Goal: Task Accomplishment & Management: Manage account settings

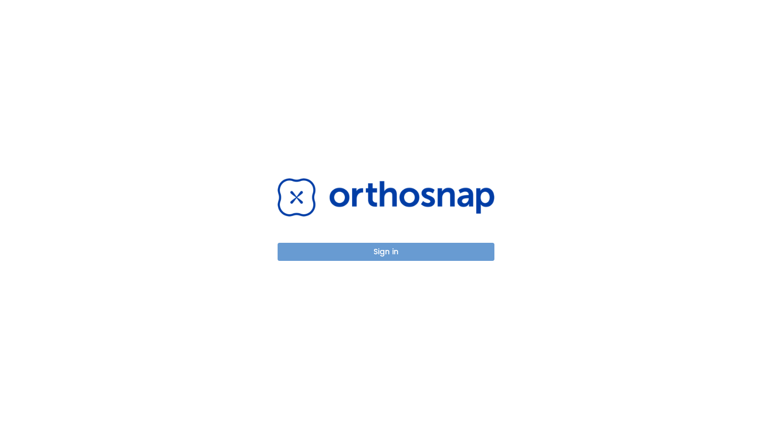
click at [379, 248] on button "Sign in" at bounding box center [386, 252] width 217 height 18
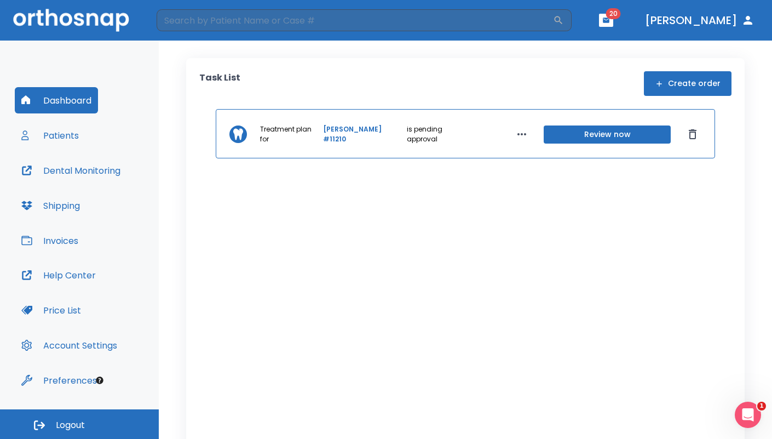
click at [60, 132] on button "Patients" at bounding box center [50, 135] width 71 height 26
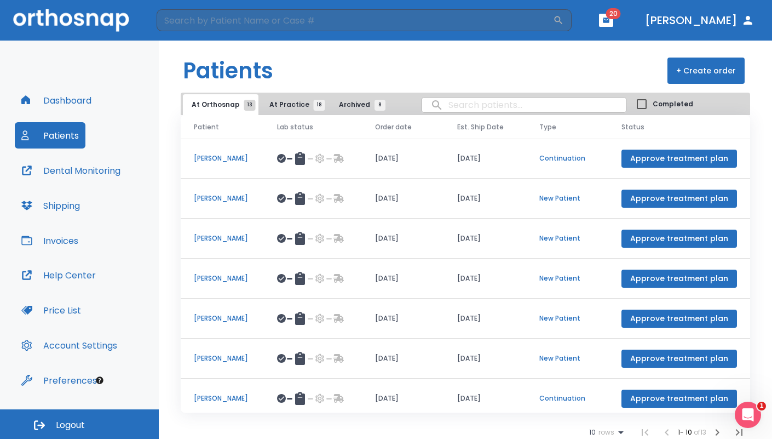
click at [613, 21] on button "button" at bounding box center [606, 20] width 14 height 13
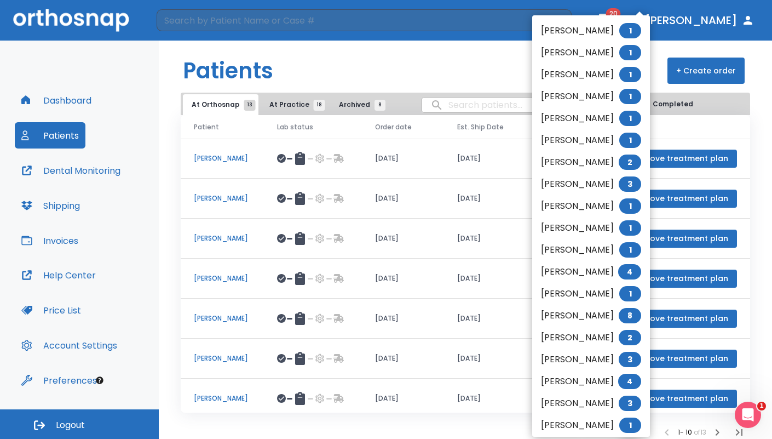
click at [430, 58] on div at bounding box center [386, 219] width 772 height 439
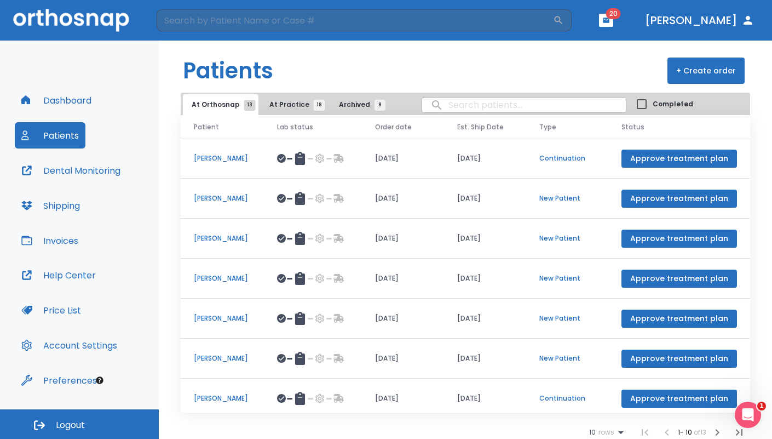
click at [497, 108] on input "search" at bounding box center [524, 104] width 204 height 21
type input "laurie"
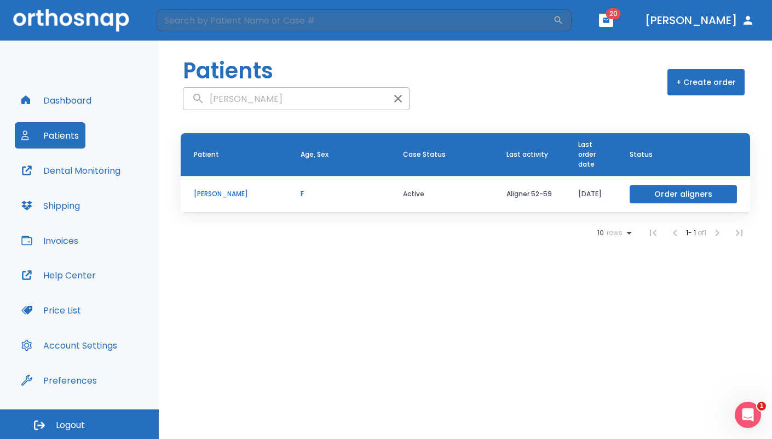
click at [241, 191] on p "Laurie Pellman" at bounding box center [234, 194] width 80 height 10
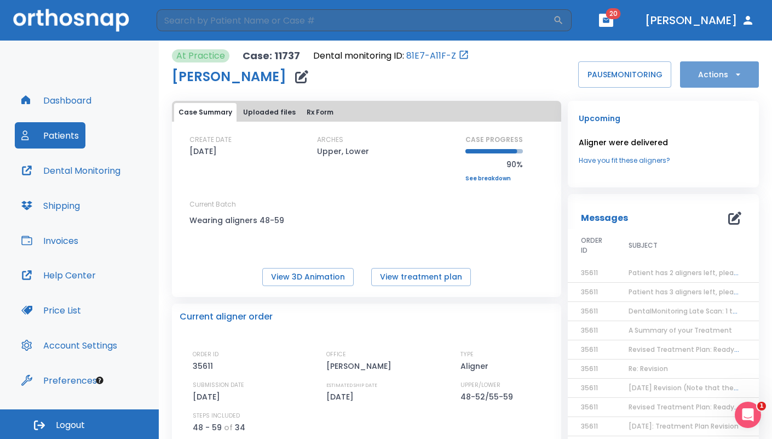
click at [713, 75] on button "Actions" at bounding box center [719, 74] width 79 height 26
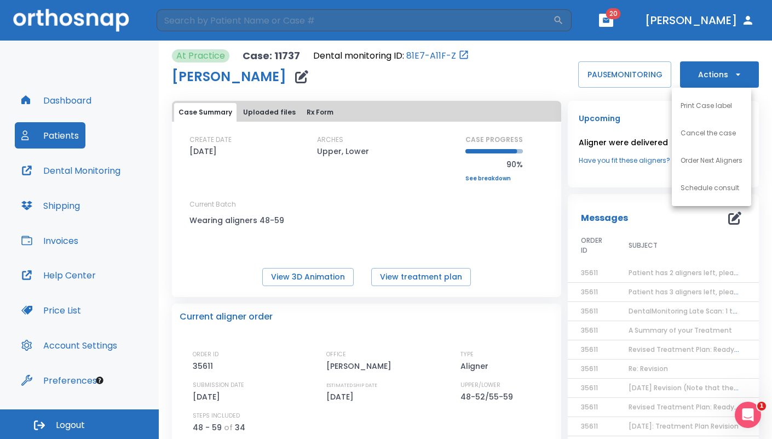
click at [716, 162] on p "Order Next Aligners" at bounding box center [712, 160] width 62 height 10
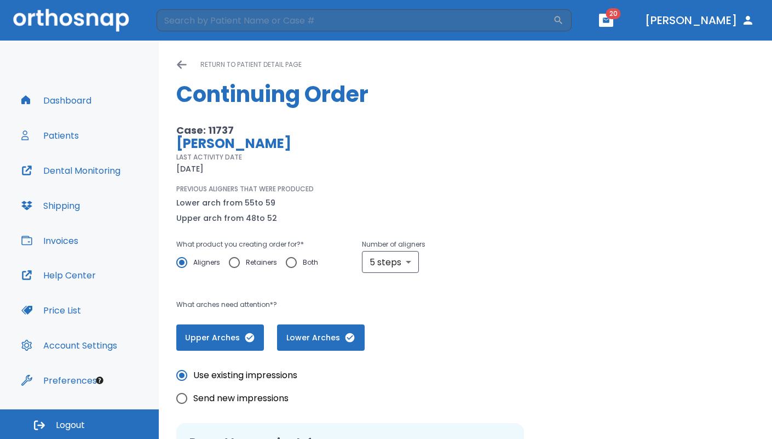
click at [183, 64] on icon at bounding box center [181, 64] width 11 height 11
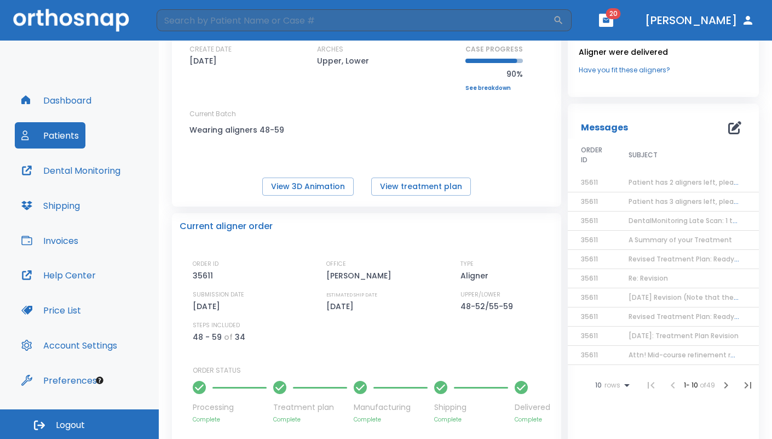
scroll to position [88, 0]
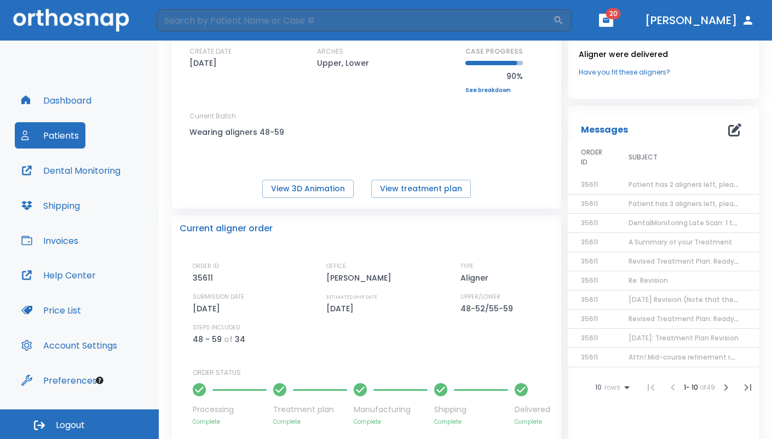
click at [648, 183] on span "Patient has 2 aligners left, please order next set!" at bounding box center [711, 184] width 165 height 9
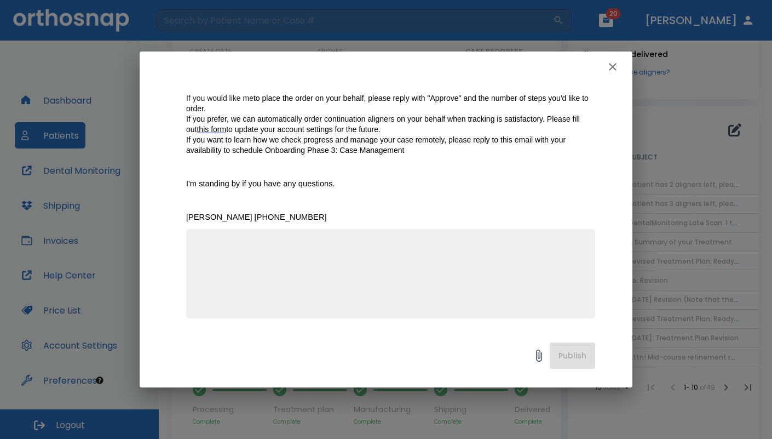
scroll to position [203, 0]
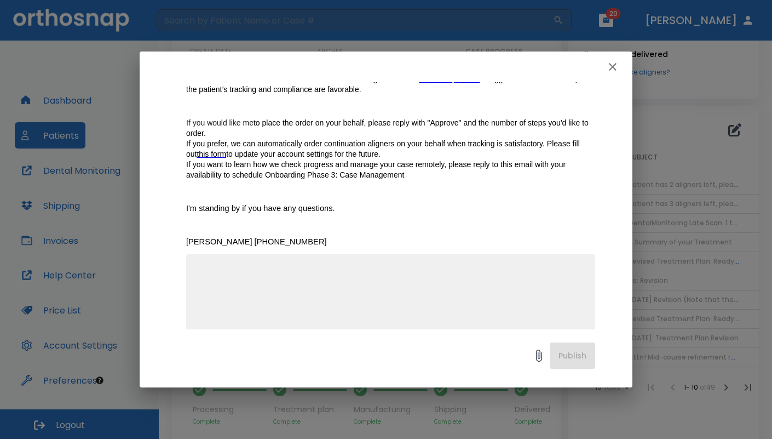
click at [260, 279] on textarea at bounding box center [391, 303] width 396 height 76
type textarea "Approve with 10 steps"
click at [574, 356] on button "Publish" at bounding box center [572, 355] width 45 height 26
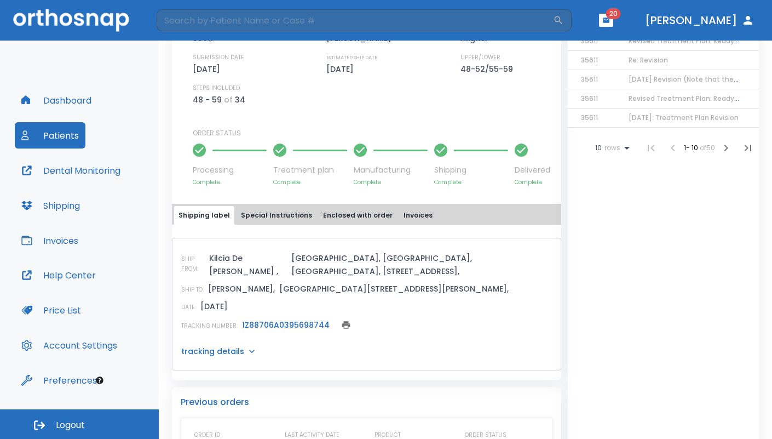
scroll to position [0, 0]
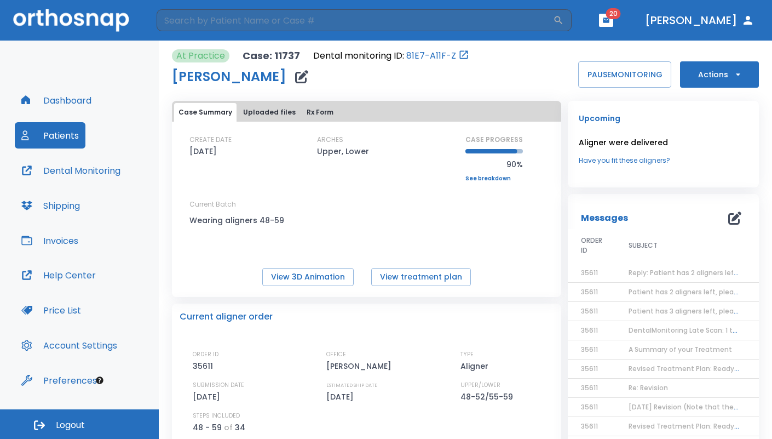
click at [695, 257] on th "SUBJECT" at bounding box center [683, 246] width 137 height 35
click at [728, 217] on icon "button" at bounding box center [734, 217] width 13 height 13
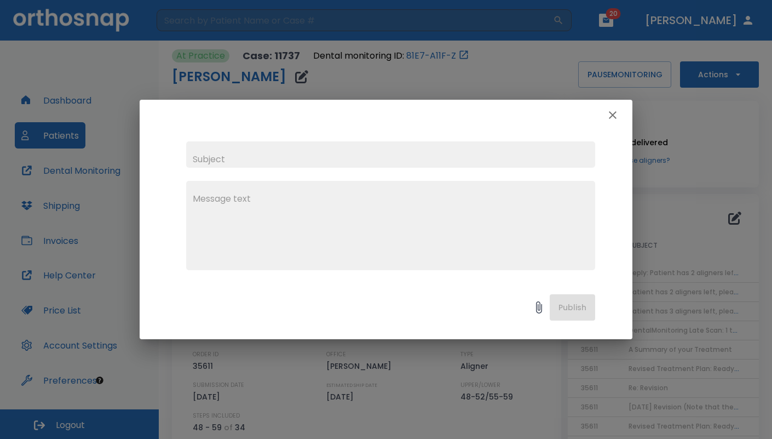
click at [238, 157] on input "text" at bounding box center [390, 154] width 409 height 26
click at [610, 113] on icon "button" at bounding box center [613, 115] width 8 height 8
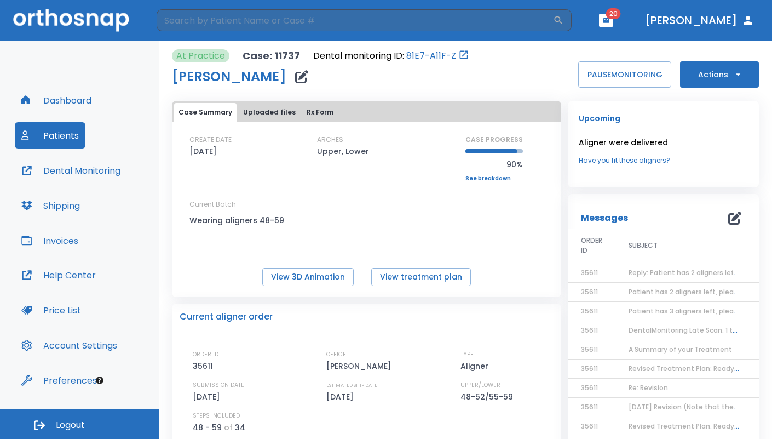
click at [671, 272] on span "Reply: Patient has 2 aligners left, please order next set!" at bounding box center [722, 272] width 186 height 9
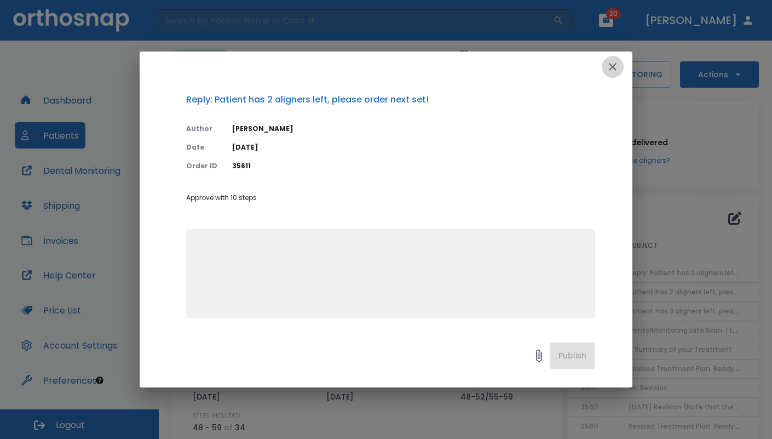
click at [609, 64] on icon "button" at bounding box center [613, 67] width 8 height 8
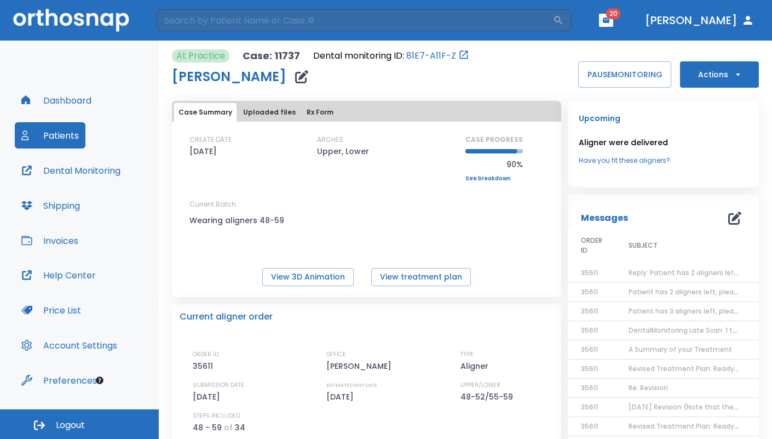
click at [731, 217] on icon "button" at bounding box center [734, 217] width 13 height 13
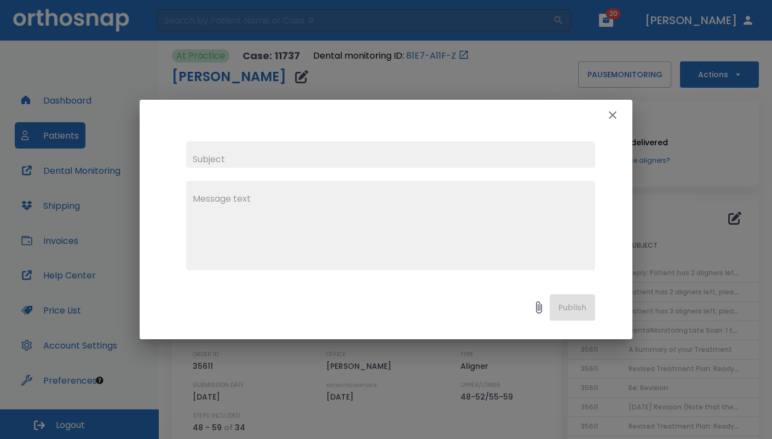
click at [231, 153] on input "text" at bounding box center [390, 154] width 409 height 26
type input "2025-09-25: 10 additional aligners ordered."
click at [279, 204] on textarea at bounding box center [391, 230] width 396 height 76
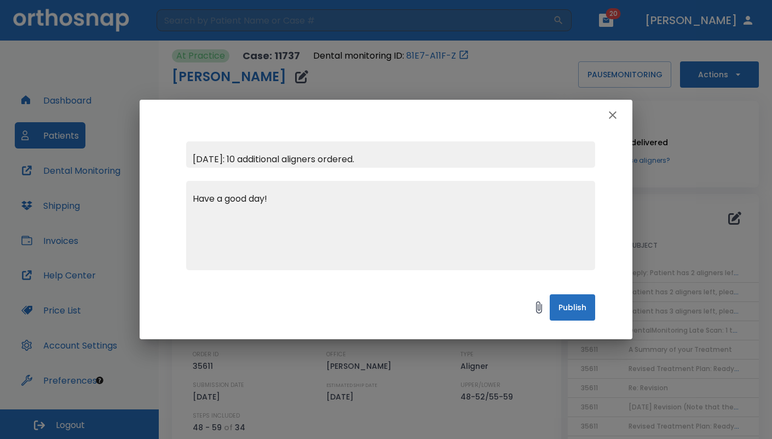
type textarea "Have a good day!"
click at [582, 310] on button "Publish" at bounding box center [572, 307] width 45 height 26
